Goal: Task Accomplishment & Management: Use online tool/utility

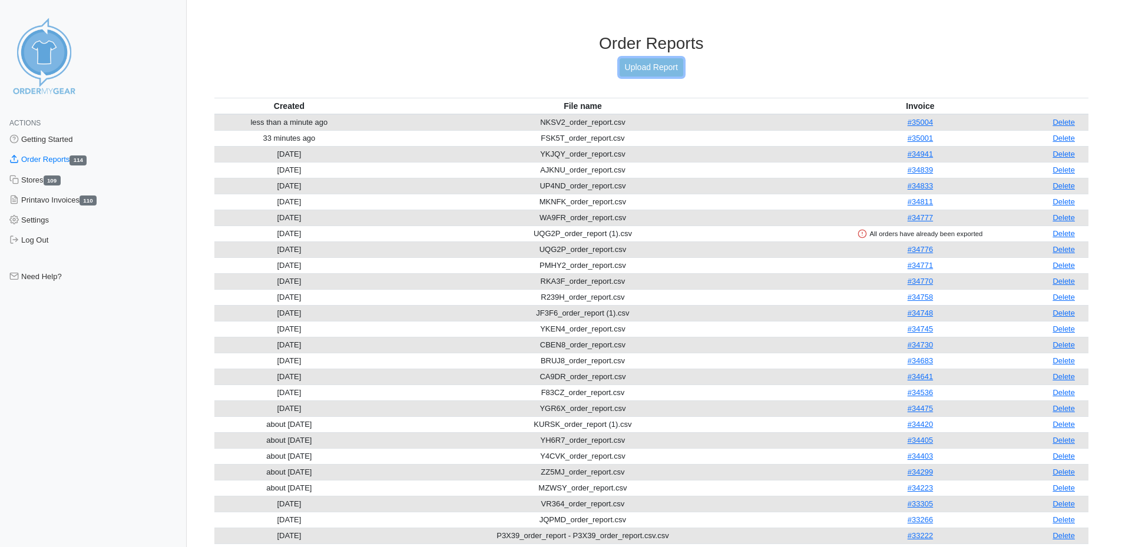
click at [670, 69] on link "Upload Report" at bounding box center [651, 67] width 64 height 18
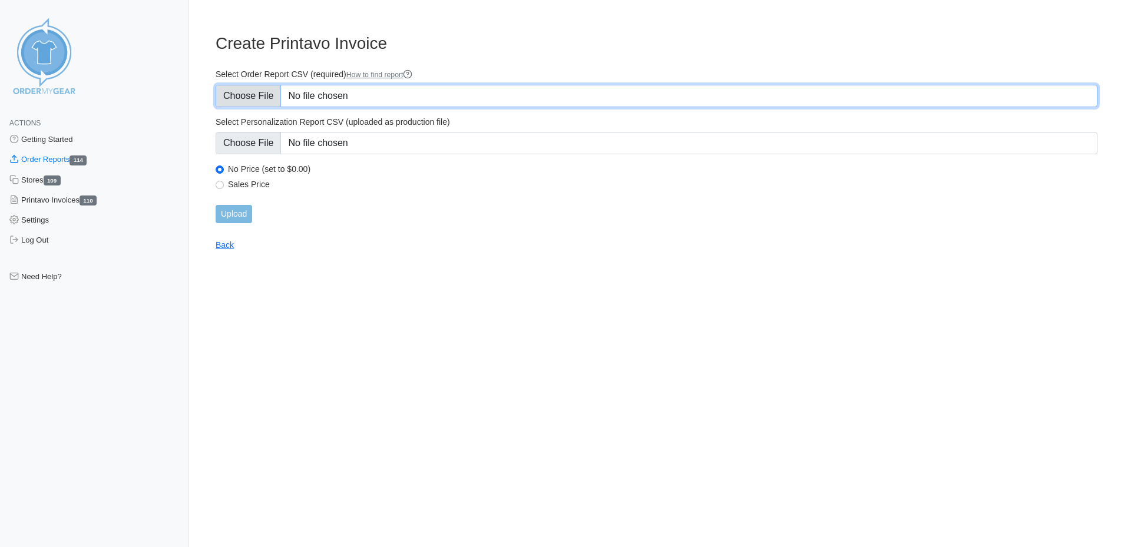
click at [307, 87] on input "Select Order Report CSV (required) How to find report" at bounding box center [657, 96] width 882 height 22
type input "C:\fakepath\PQT3H_order_report.csv"
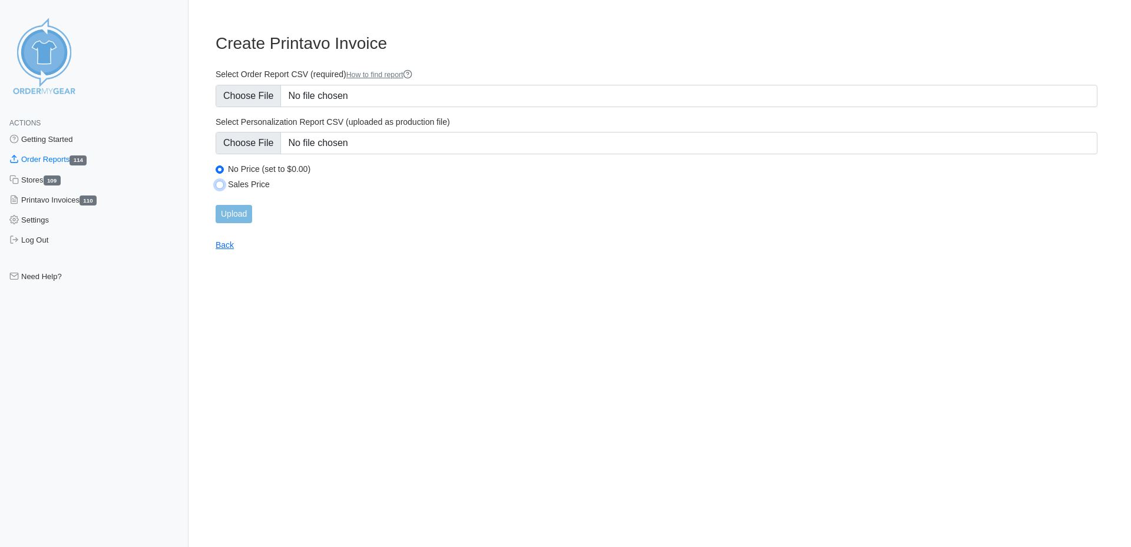
click at [220, 184] on input "Sales Price" at bounding box center [220, 185] width 8 height 8
radio input "true"
click at [241, 217] on input "Upload" at bounding box center [234, 214] width 37 height 18
